Goal: Check status: Check status

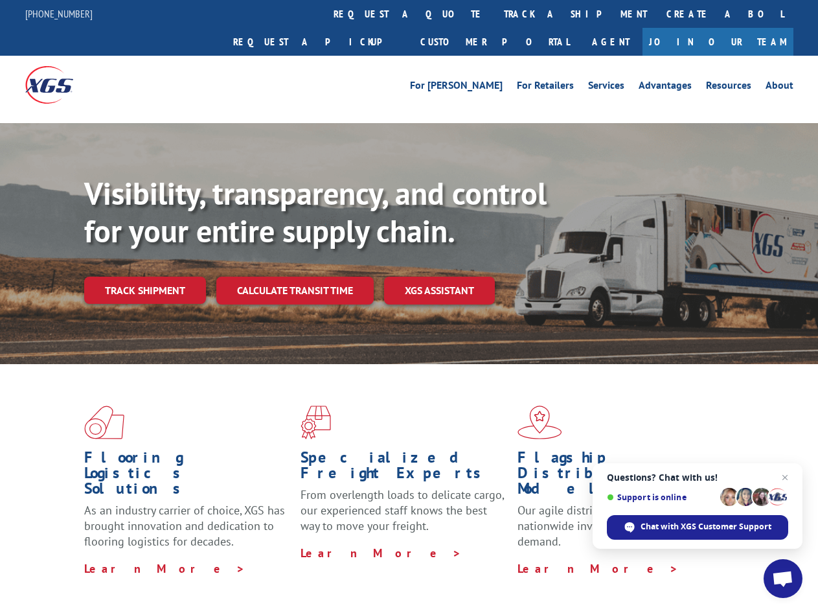
click at [409, 305] on div "Visibility, transparency, and control for your entire supply chain. Track shipm…" at bounding box center [451, 265] width 734 height 181
click at [494, 14] on link "track a shipment" at bounding box center [575, 14] width 163 height 28
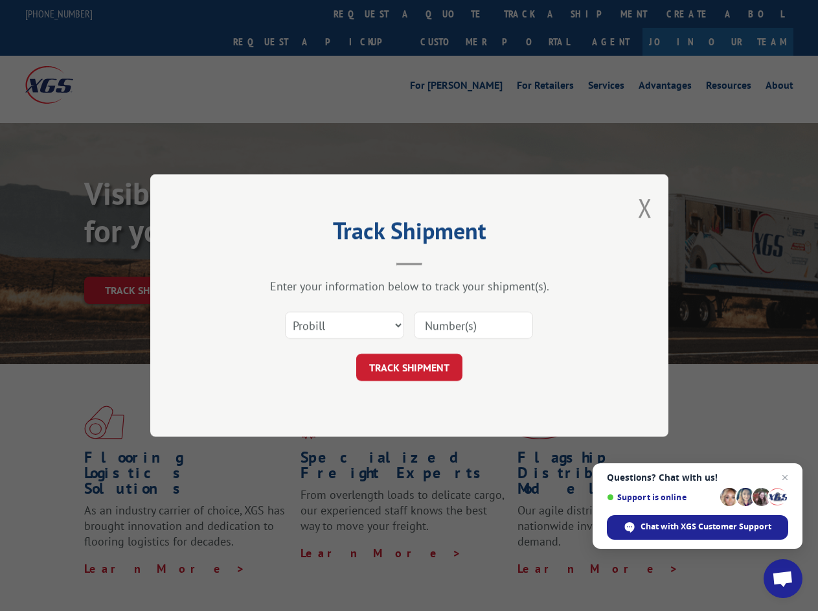
click at [452, 14] on div "Track Shipment Enter your information below to track your shipment(s). Select c…" at bounding box center [409, 305] width 818 height 611
click at [533, 14] on div "Track Shipment Enter your information below to track your shipment(s). Select c…" at bounding box center [409, 305] width 818 height 611
click at [144, 262] on div "Track Shipment Enter your information below to track your shipment(s). Select c…" at bounding box center [409, 305] width 818 height 611
click at [294, 262] on header "Track Shipment" at bounding box center [409, 243] width 389 height 44
click at [440, 262] on header "Track Shipment" at bounding box center [409, 243] width 389 height 44
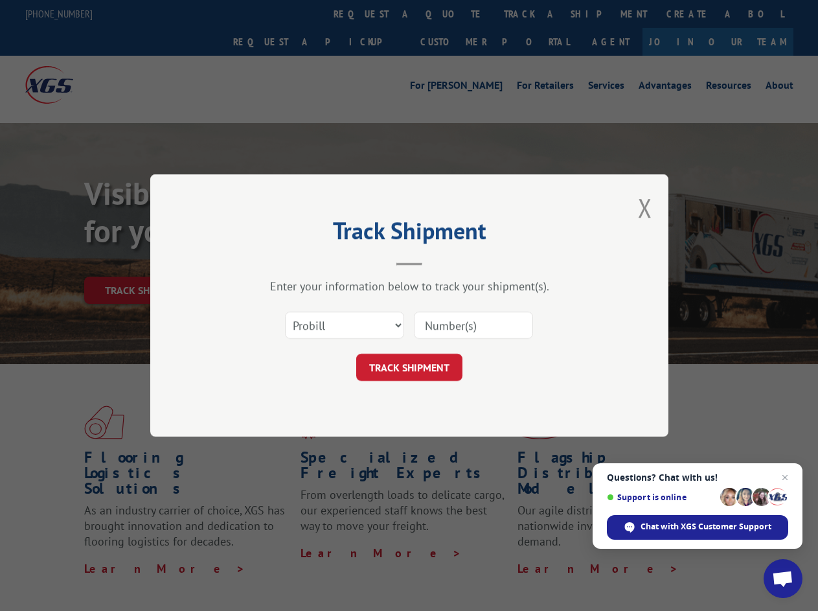
click at [783, 578] on span "Open chat" at bounding box center [782, 580] width 21 height 18
